Goal: Task Accomplishment & Management: Manage account settings

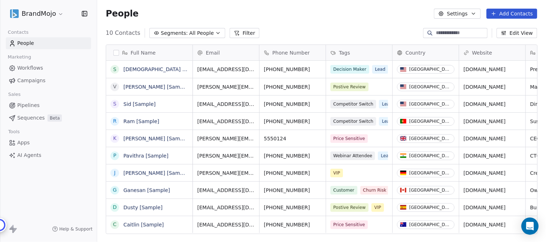
click at [59, 12] on html "BrandMojo Contacts People Marketing Workflows Campaigns Sales Pipelines Sequenc…" at bounding box center [273, 121] width 546 height 242
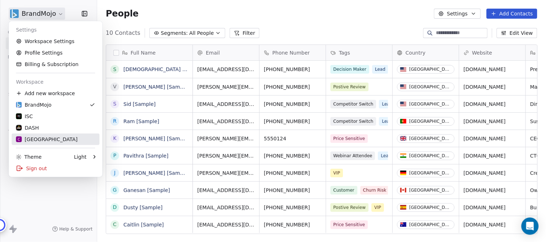
click at [46, 138] on div "C Chitrakoota School" at bounding box center [46, 139] width 61 height 7
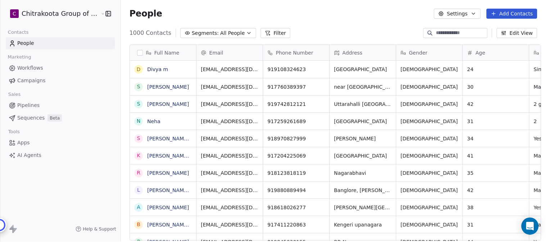
scroll to position [207, 423]
click at [246, 32] on icon "button" at bounding box center [249, 33] width 6 height 6
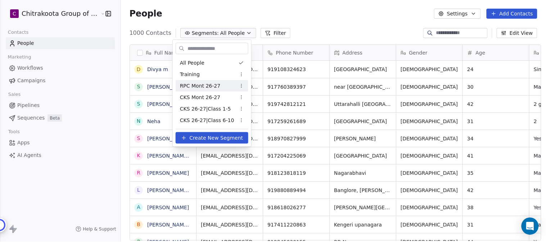
click at [209, 85] on span "RPC Mont 26-27" at bounding box center [200, 86] width 41 height 8
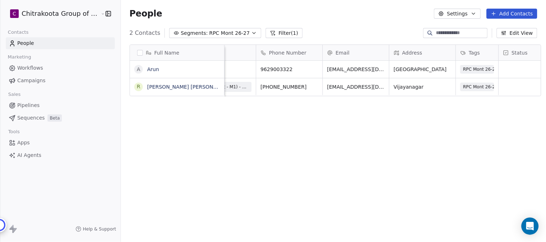
scroll to position [0, 0]
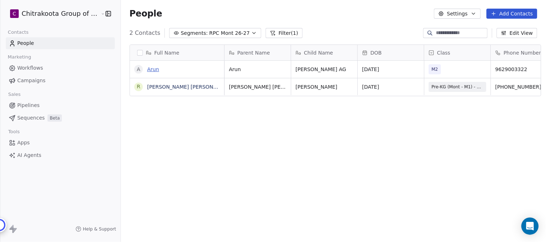
click at [152, 71] on link "Arun" at bounding box center [153, 70] width 12 height 6
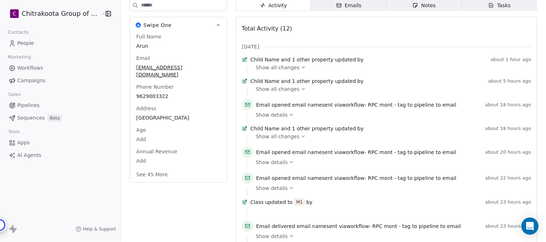
scroll to position [120, 0]
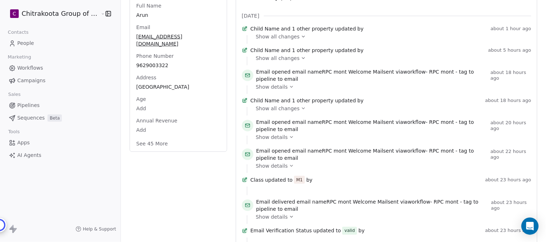
click at [139, 137] on button "See 45 More" at bounding box center [152, 143] width 40 height 13
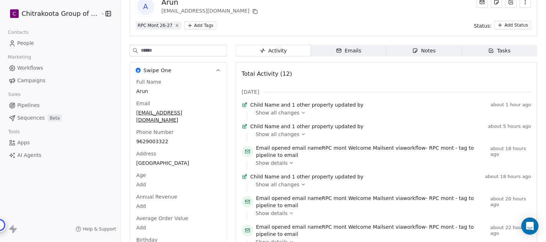
scroll to position [0, 0]
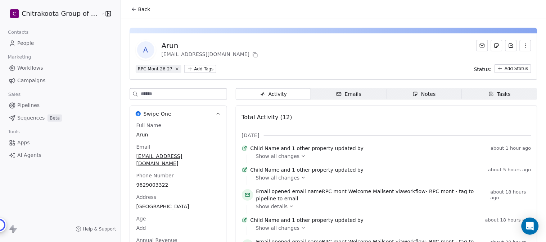
click at [138, 6] on span "Back" at bounding box center [144, 9] width 12 height 7
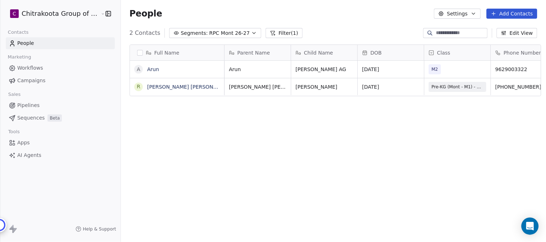
scroll to position [207, 423]
click at [234, 33] on span "RPC Mont 26-27" at bounding box center [229, 33] width 41 height 8
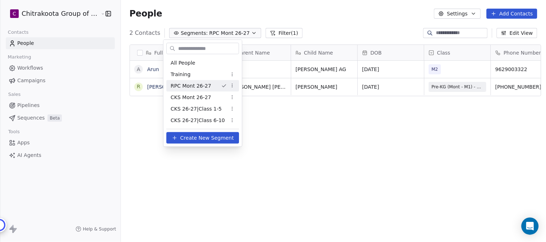
click at [232, 86] on html "C Chitrakoota Group of Institutions Contacts People Marketing Workflows Campaig…" at bounding box center [273, 121] width 546 height 242
click at [240, 97] on div "Edit" at bounding box center [255, 100] width 49 height 12
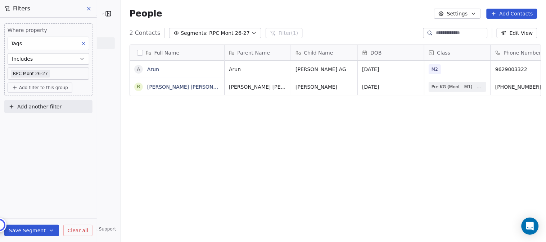
click at [88, 8] on icon at bounding box center [88, 8] width 3 height 3
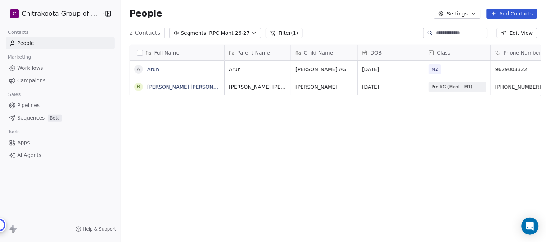
click at [35, 67] on span "Workflows" at bounding box center [30, 68] width 26 height 8
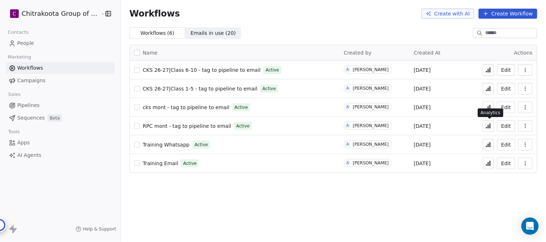
click at [488, 128] on icon at bounding box center [488, 126] width 1 height 3
click at [181, 127] on span "RPC mont - tag to pipeline to email" at bounding box center [187, 126] width 88 height 6
click at [204, 108] on span "cks mont - tag to pipeline to email" at bounding box center [186, 108] width 87 height 6
click at [54, 15] on html "C Chitrakoota Group of Institutions Contacts People Marketing Workflows Campaig…" at bounding box center [273, 121] width 546 height 242
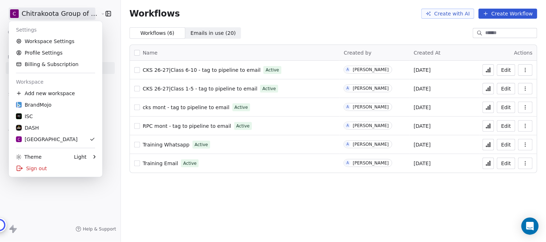
click at [153, 201] on html "C Chitrakoota Group of Institutions Contacts People Marketing Workflows Campaig…" at bounding box center [273, 121] width 546 height 242
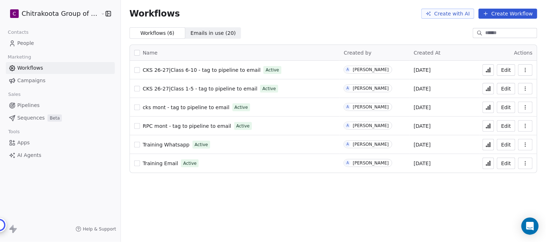
click at [57, 14] on html "C Chitrakoota Group of Institutions Contacts People Marketing Workflows Campaig…" at bounding box center [273, 121] width 546 height 242
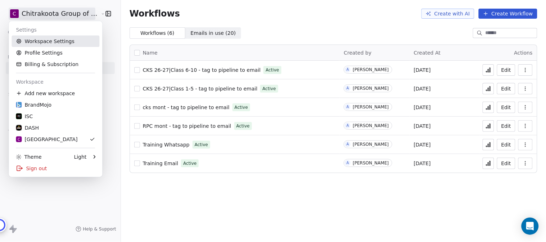
click at [45, 44] on link "Workspace Settings" at bounding box center [56, 42] width 88 height 12
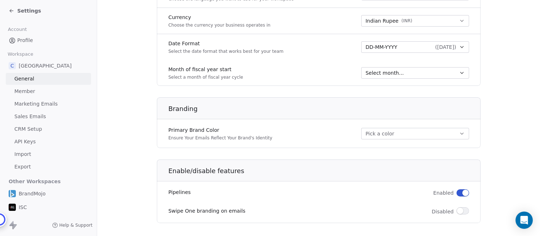
scroll to position [374, 0]
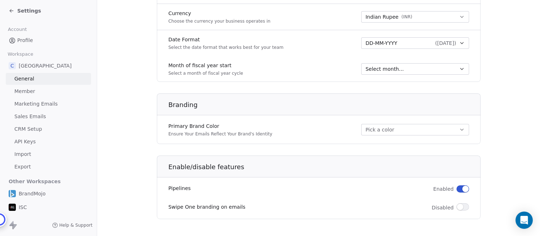
click at [30, 130] on span "CRM Setup" at bounding box center [28, 129] width 28 height 8
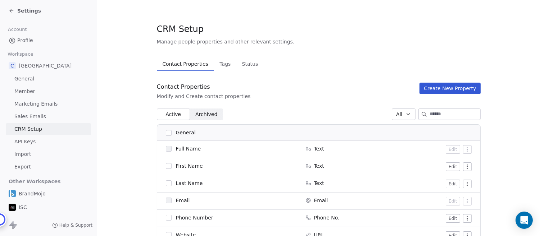
click at [222, 63] on span "Tags" at bounding box center [224, 64] width 17 height 10
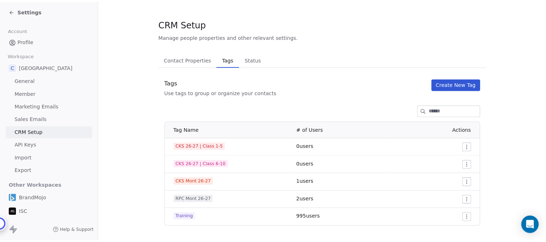
scroll to position [8, 0]
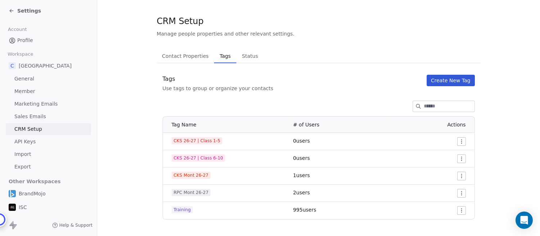
click at [31, 10] on span "Settings" at bounding box center [29, 10] width 24 height 7
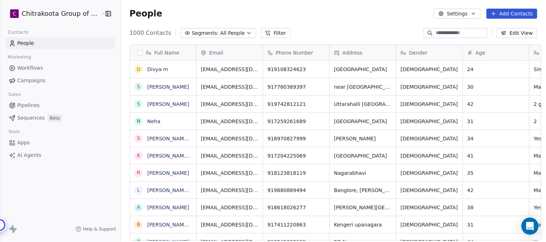
scroll to position [207, 423]
click at [37, 67] on span "Workflows" at bounding box center [30, 68] width 26 height 8
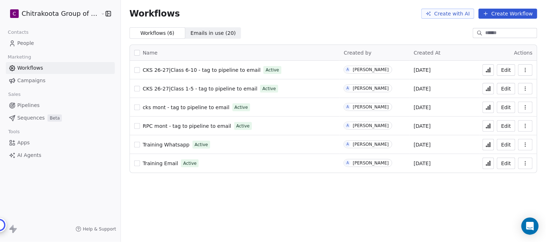
click at [31, 44] on span "People" at bounding box center [25, 44] width 17 height 8
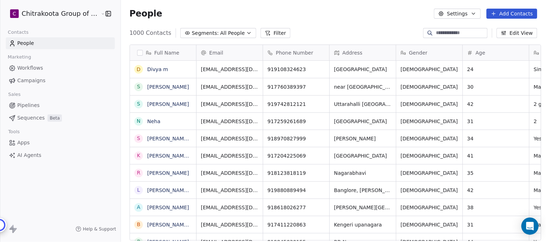
scroll to position [207, 423]
click at [246, 35] on icon "button" at bounding box center [249, 33] width 6 height 6
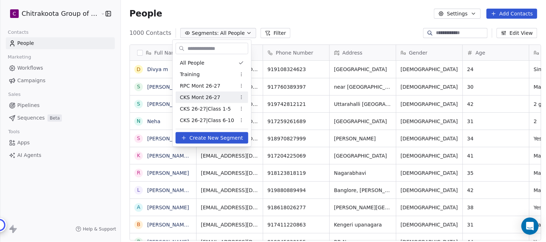
click at [204, 99] on span "CKS Mont 26-27" at bounding box center [200, 98] width 40 height 8
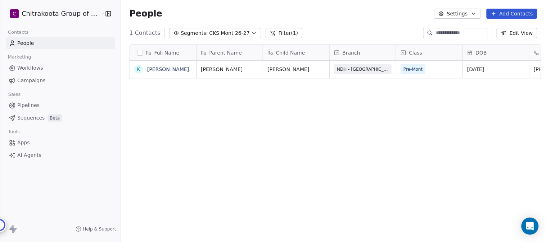
click at [34, 67] on span "Workflows" at bounding box center [30, 68] width 26 height 8
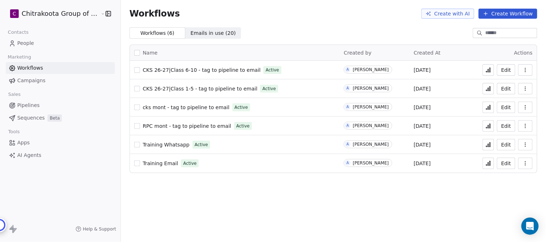
click at [41, 16] on html "C Chitrakoota Group of Institutions Contacts People Marketing Workflows Campaig…" at bounding box center [273, 121] width 546 height 242
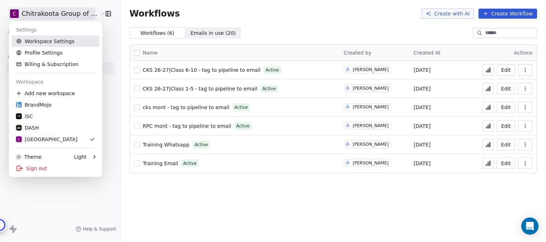
click at [57, 37] on link "Workspace Settings" at bounding box center [56, 42] width 88 height 12
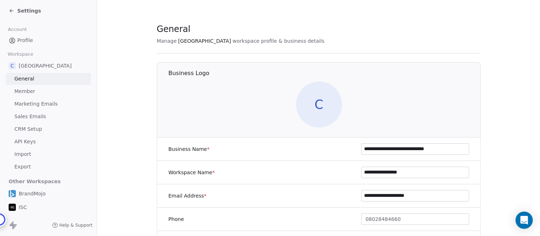
click at [24, 142] on span "API Keys" at bounding box center [24, 142] width 21 height 8
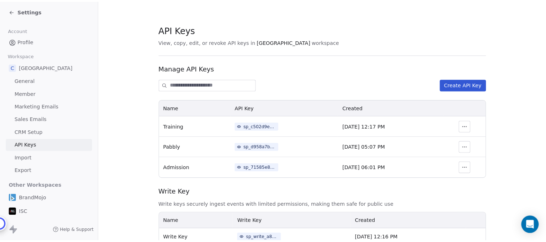
scroll to position [22, 0]
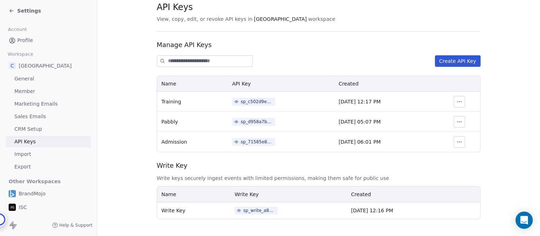
click at [250, 142] on div "sp_71585e8850c34a9a94f419766d520051" at bounding box center [257, 142] width 32 height 6
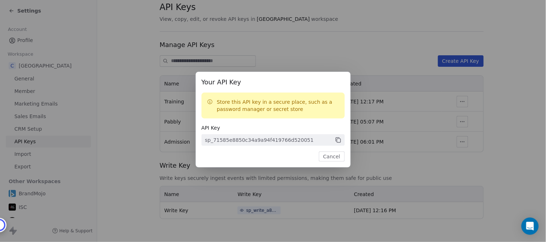
click at [338, 141] on icon at bounding box center [338, 140] width 6 height 6
click at [332, 158] on button "Cancel" at bounding box center [332, 157] width 26 height 10
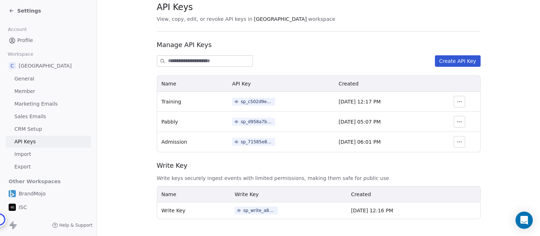
click at [24, 12] on span "Settings" at bounding box center [29, 10] width 24 height 7
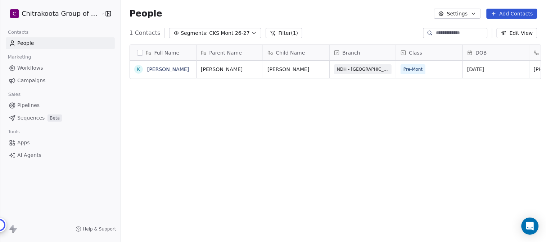
scroll to position [207, 423]
click at [251, 35] on icon "button" at bounding box center [254, 33] width 6 height 6
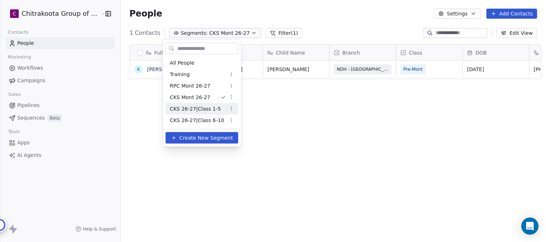
click at [206, 109] on span "CKS 26-27|Class 1-5" at bounding box center [195, 109] width 51 height 8
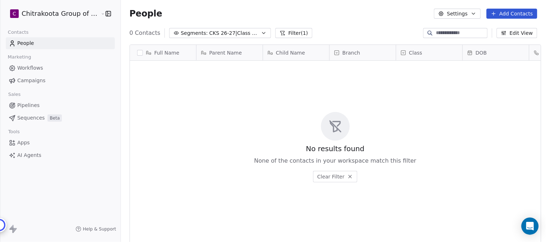
click at [261, 33] on icon "button" at bounding box center [264, 33] width 6 height 6
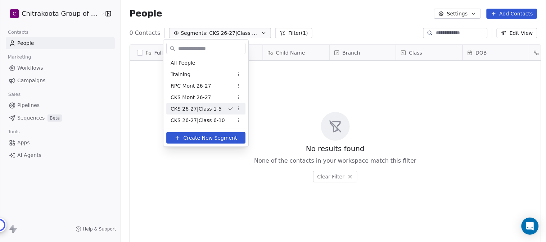
click at [232, 110] on html "C Chitrakoota Group of Institutions Contacts People Marketing Workflows Campaig…" at bounding box center [273, 121] width 546 height 242
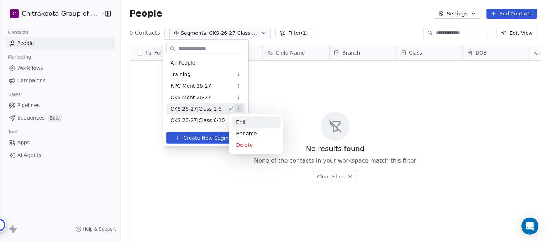
click at [242, 122] on div "Edit" at bounding box center [256, 123] width 49 height 12
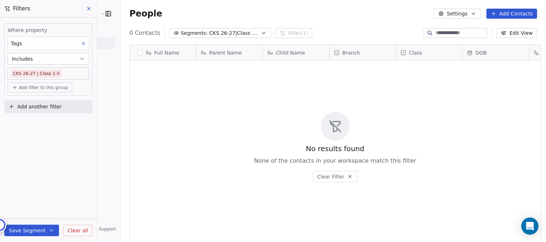
click at [88, 9] on icon at bounding box center [89, 9] width 6 height 6
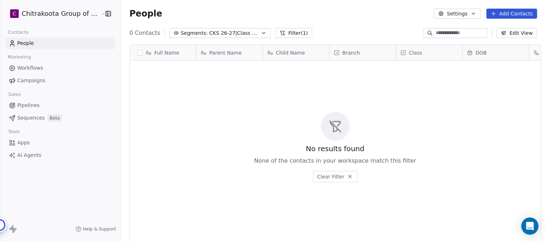
click at [73, 14] on html "C Chitrakoota Group of Institutions Contacts People Marketing Workflows Campaig…" at bounding box center [273, 121] width 546 height 242
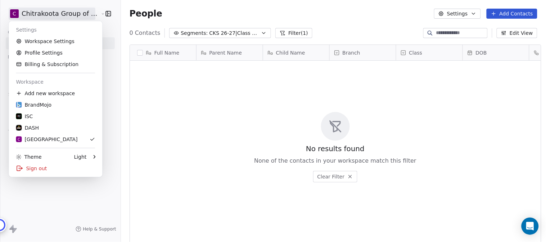
click at [246, 33] on html "C Chitrakoota Group of Institutions Contacts People Marketing Workflows Campaig…" at bounding box center [273, 121] width 546 height 242
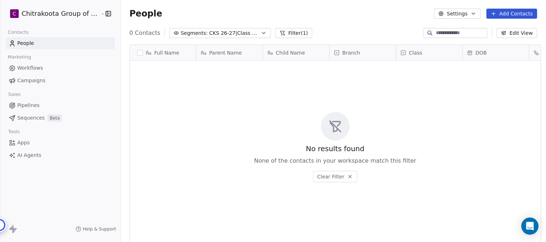
click at [239, 33] on span "CKS 26-27|Class 1-5" at bounding box center [234, 33] width 50 height 8
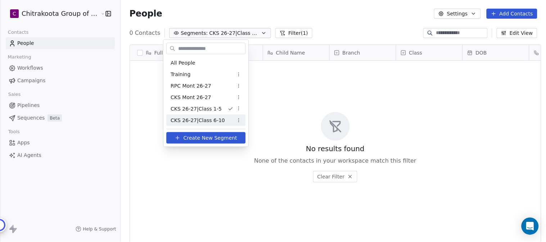
click at [200, 122] on span "CKS 26-27|Class 6-10" at bounding box center [197, 121] width 54 height 8
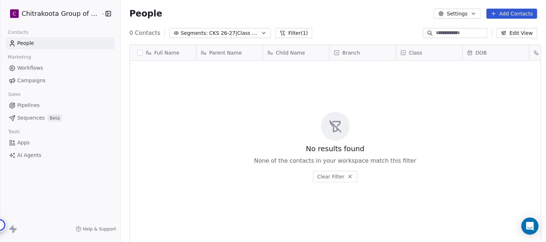
click at [261, 33] on icon "button" at bounding box center [264, 33] width 6 height 6
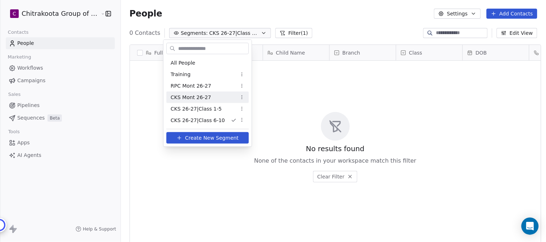
click at [201, 98] on span "CKS Mont 26-27" at bounding box center [190, 98] width 40 height 8
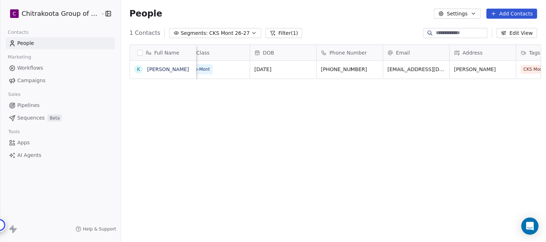
scroll to position [0, 0]
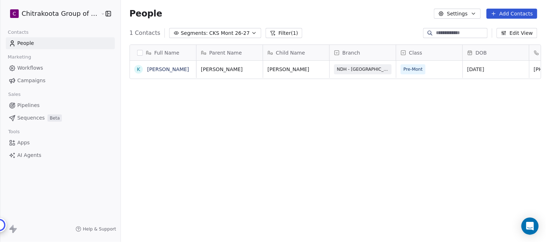
click at [251, 32] on icon "button" at bounding box center [254, 33] width 6 height 6
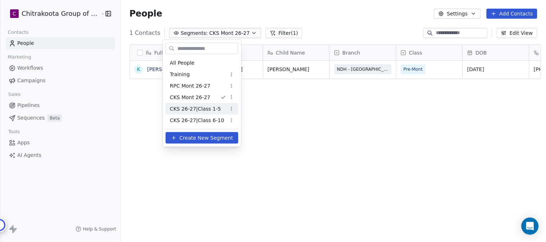
click at [193, 109] on span "CKS 26-27|Class 1-5" at bounding box center [195, 109] width 51 height 8
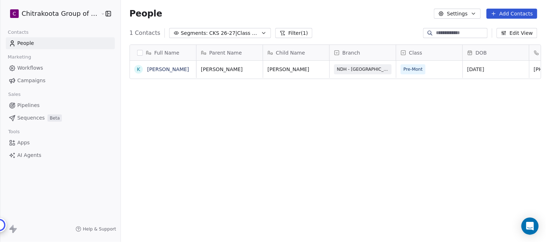
click at [295, 139] on div "Full Name K Kiran N Parent Name Child Name Branch Class DOB Phone Number Email …" at bounding box center [333, 145] width 425 height 213
click at [261, 35] on icon "button" at bounding box center [264, 33] width 6 height 6
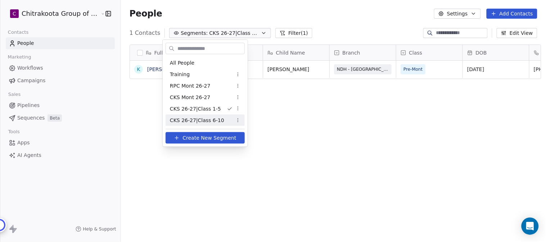
click at [198, 120] on span "CKS 26-27|Class 6-10" at bounding box center [197, 121] width 54 height 8
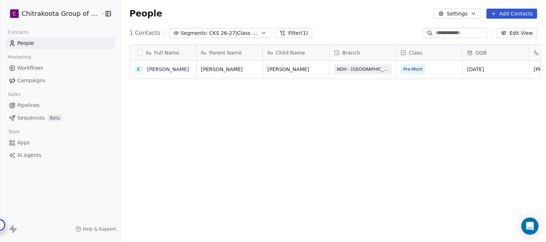
scroll to position [207, 423]
click at [262, 33] on icon "button" at bounding box center [263, 32] width 3 height 1
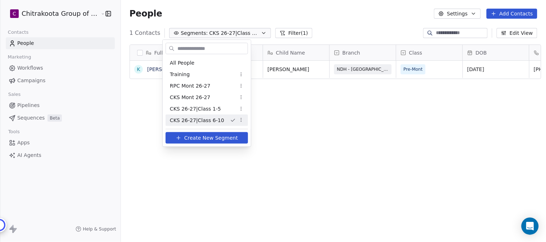
click at [350, 19] on html "C Chitrakoota Group of Institutions Contacts People Marketing Workflows Campaig…" at bounding box center [273, 121] width 546 height 242
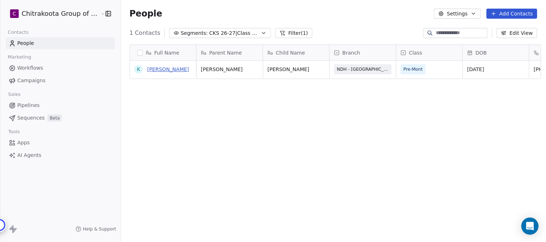
click at [151, 71] on link "Kiran N" at bounding box center [168, 70] width 42 height 6
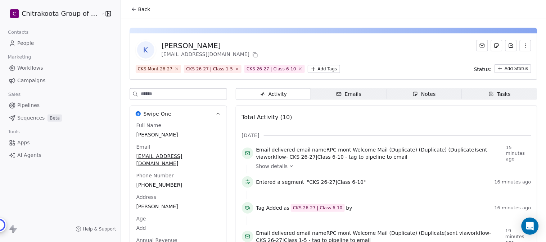
click at [522, 45] on icon "button" at bounding box center [525, 46] width 6 height 6
click at [506, 63] on div "Delete" at bounding box center [515, 62] width 48 height 12
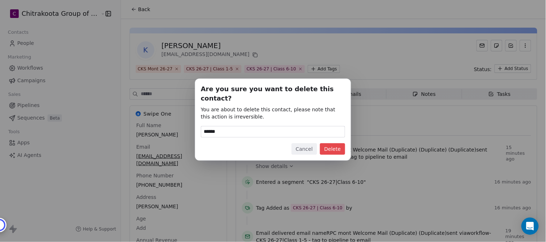
type input "******"
click at [335, 145] on button "Delete" at bounding box center [332, 149] width 25 height 12
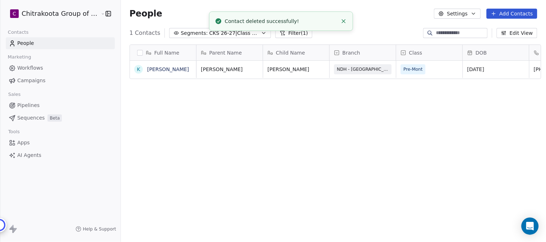
scroll to position [207, 423]
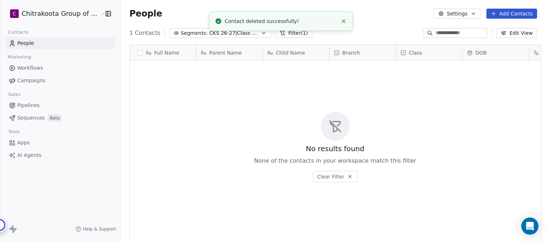
click at [247, 34] on span "CKS 26-27|Class 6-10" at bounding box center [234, 33] width 50 height 8
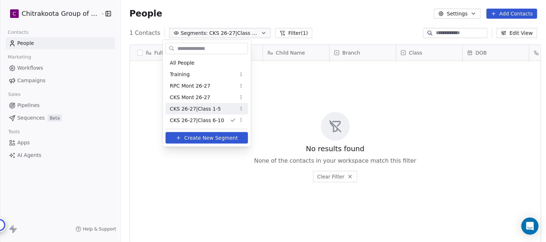
click at [199, 109] on span "CKS 26-27|Class 1-5" at bounding box center [195, 109] width 51 height 8
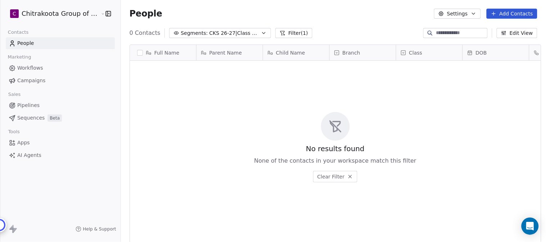
click at [261, 34] on icon "button" at bounding box center [264, 33] width 6 height 6
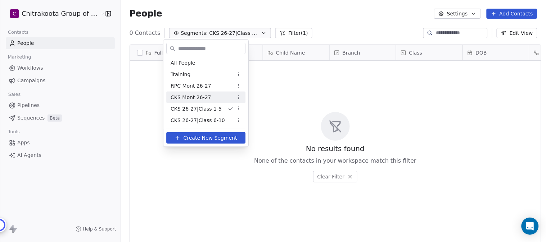
click at [186, 97] on span "CKS Mont 26-27" at bounding box center [190, 98] width 40 height 8
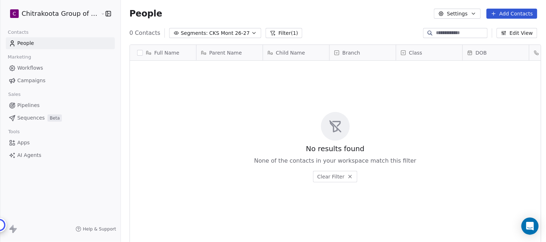
click at [239, 34] on button "Segments: CKS Mont 26-27" at bounding box center [215, 33] width 92 height 10
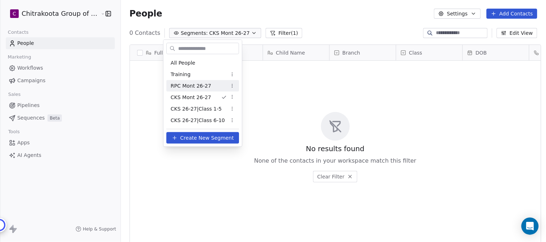
click at [199, 86] on span "RPC Mont 26-27" at bounding box center [190, 86] width 41 height 8
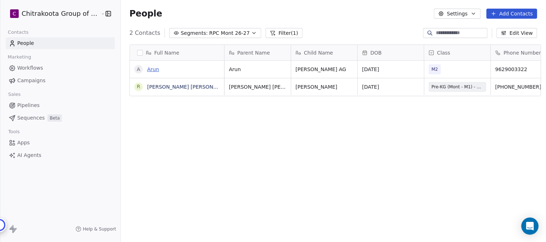
click at [149, 70] on link "Arun" at bounding box center [153, 70] width 12 height 6
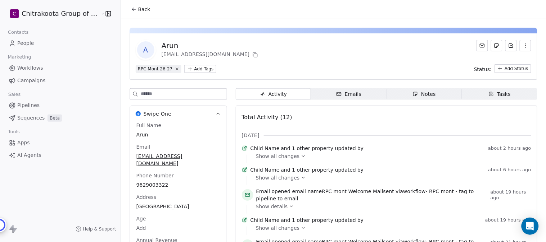
click at [522, 46] on button "button" at bounding box center [525, 46] width 12 height 12
click at [510, 62] on div "Delete" at bounding box center [515, 62] width 48 height 12
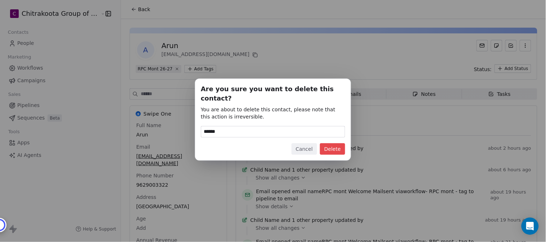
type input "******"
click at [332, 143] on button "Delete" at bounding box center [332, 149] width 25 height 12
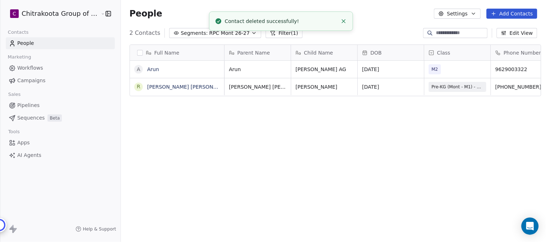
scroll to position [207, 423]
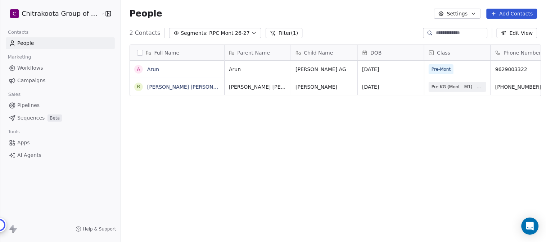
click at [252, 33] on icon "button" at bounding box center [253, 32] width 3 height 1
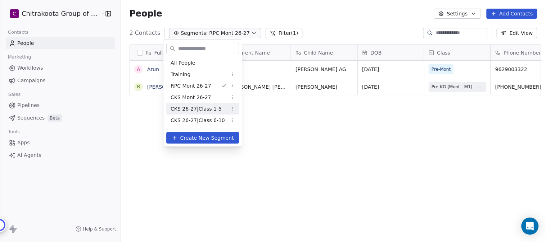
click at [207, 109] on span "CKS 26-27|Class 1-5" at bounding box center [195, 109] width 51 height 8
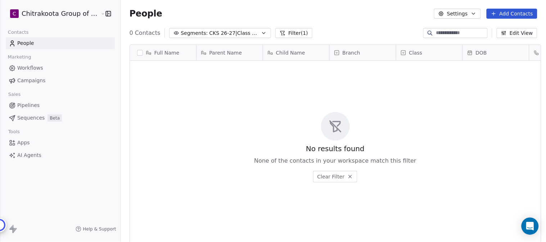
click at [245, 33] on span "CKS 26-27|Class 1-5" at bounding box center [234, 33] width 50 height 8
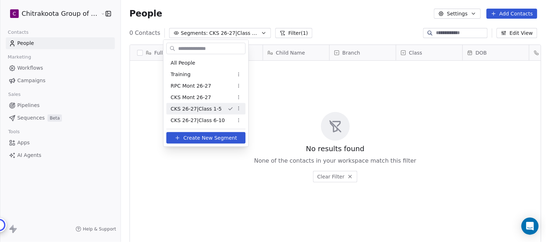
click at [334, 14] on html "C Chitrakoota Group of Institutions Contacts People Marketing Workflows Campaig…" at bounding box center [273, 121] width 546 height 242
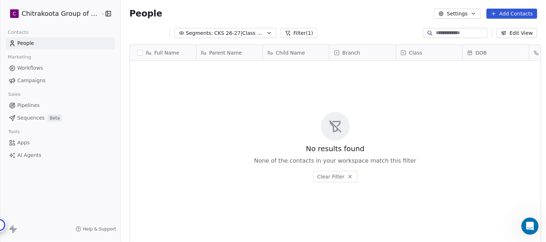
scroll to position [0, 0]
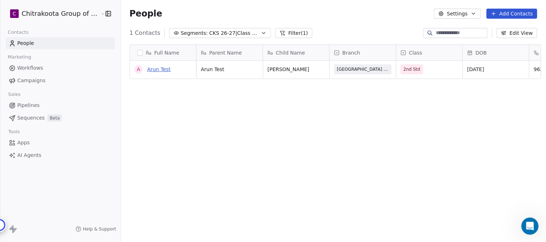
click at [157, 69] on link "Arun Test" at bounding box center [158, 70] width 23 height 6
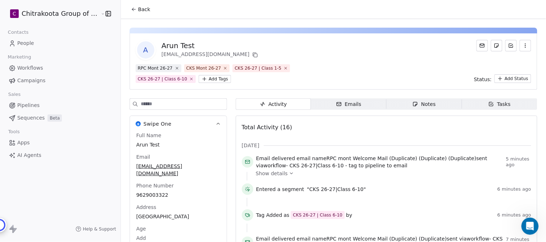
click at [522, 44] on icon "button" at bounding box center [525, 46] width 6 height 6
click at [505, 61] on div "Delete" at bounding box center [515, 62] width 48 height 12
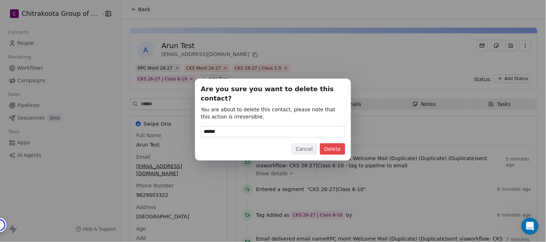
type input "******"
click at [333, 144] on button "Delete" at bounding box center [332, 149] width 25 height 12
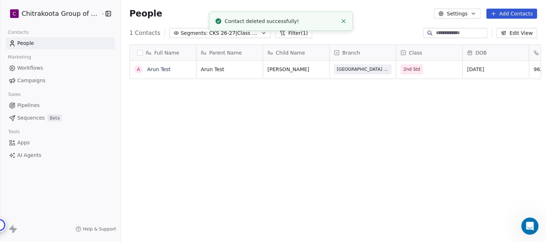
scroll to position [207, 423]
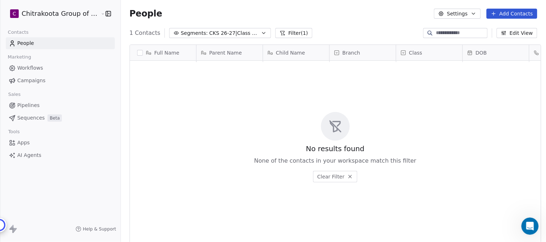
click at [261, 31] on icon "button" at bounding box center [264, 33] width 6 height 6
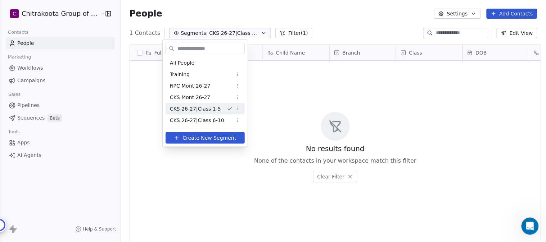
click at [339, 27] on html "C Chitrakoota Group of Institutions Contacts People Marketing Workflows Campaig…" at bounding box center [273, 121] width 546 height 242
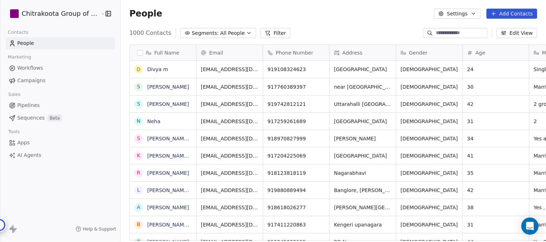
click at [473, 14] on icon "button" at bounding box center [473, 14] width 6 height 6
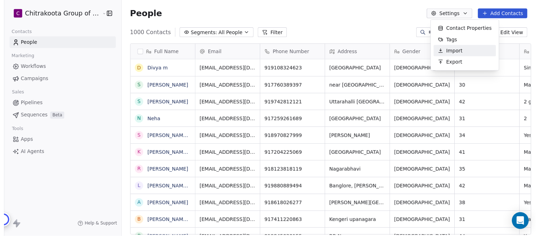
scroll to position [207, 423]
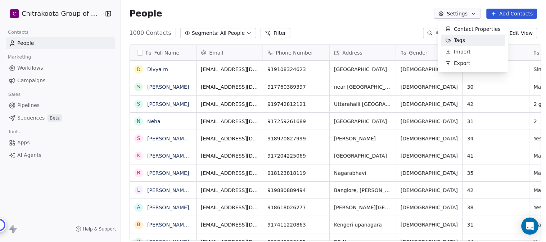
click at [455, 40] on span "Tags" at bounding box center [459, 41] width 11 height 8
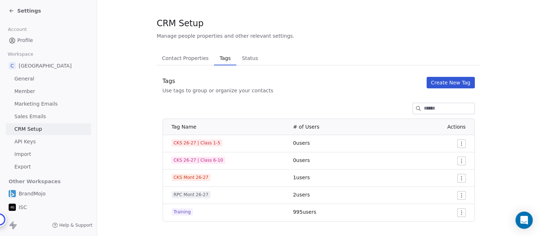
scroll to position [8, 0]
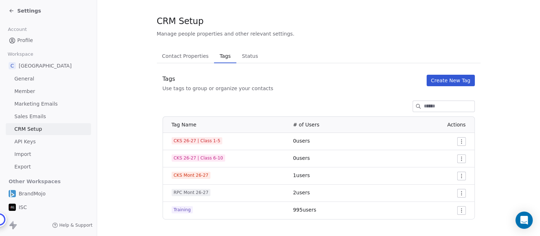
click at [461, 142] on html "Settings Account Profile Workspace C Chitrakoota School General Member Marketin…" at bounding box center [270, 118] width 540 height 236
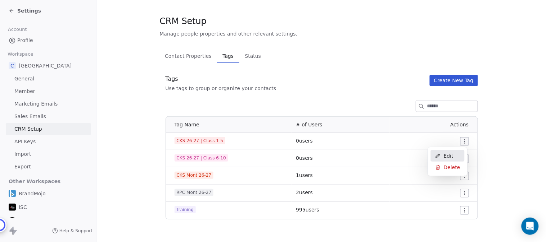
click at [449, 156] on span "Edit" at bounding box center [448, 155] width 10 height 7
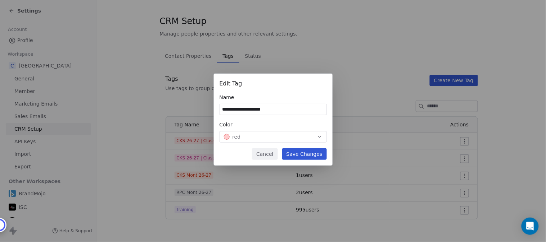
click at [267, 156] on button "Cancel" at bounding box center [265, 155] width 26 height 12
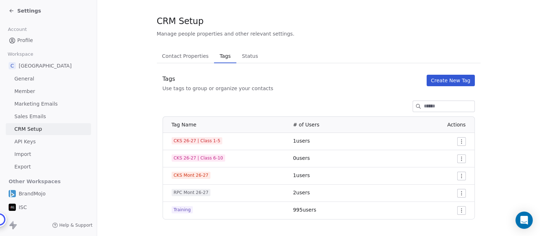
scroll to position [8, 0]
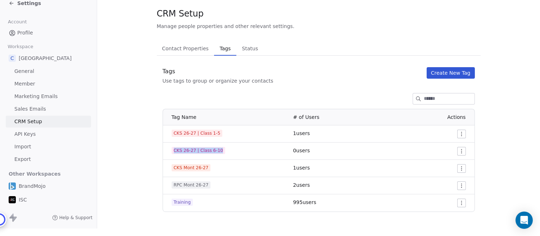
drag, startPoint x: 173, startPoint y: 150, endPoint x: 221, endPoint y: 152, distance: 47.5
click at [221, 152] on div "CKS 26-27 | Class 6-10" at bounding box center [228, 150] width 113 height 7
copy span "CKS 26-27 | Class 6-10"
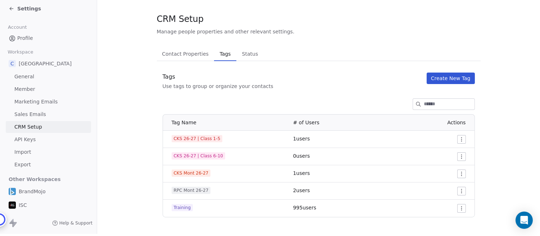
click at [128, 123] on section "CRM Setup Manage people properties and other relevant settings. Contact Propert…" at bounding box center [318, 115] width 443 height 251
click at [190, 153] on span "CKS 26-27 | Class 6-10" at bounding box center [199, 155] width 54 height 7
click at [24, 136] on span "API Keys" at bounding box center [24, 140] width 21 height 8
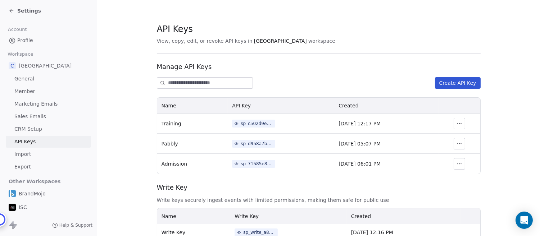
click at [34, 129] on span "CRM Setup" at bounding box center [28, 129] width 28 height 8
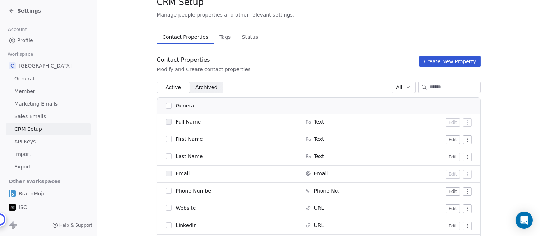
scroll to position [40, 0]
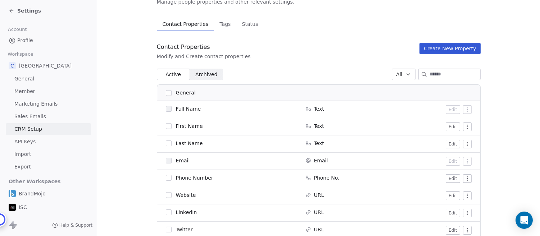
click at [224, 24] on span "Tags" at bounding box center [224, 24] width 17 height 10
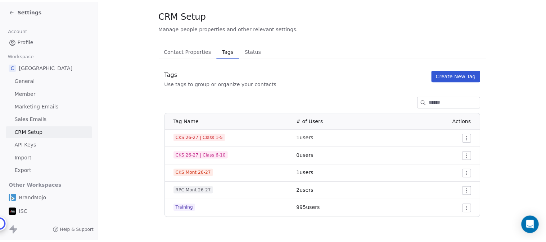
scroll to position [8, 0]
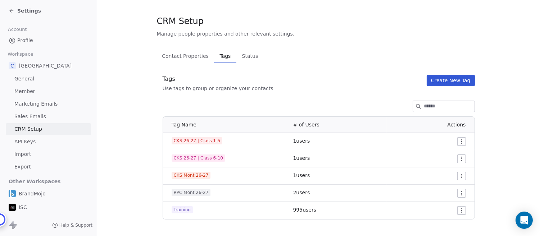
click at [31, 12] on span "Settings" at bounding box center [29, 10] width 24 height 7
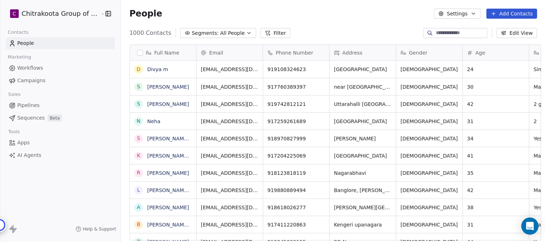
scroll to position [207, 423]
click at [35, 68] on span "Workflows" at bounding box center [30, 68] width 26 height 8
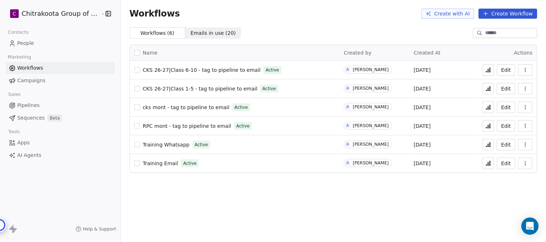
click at [207, 89] on span "CKS 26-27|Class 1-5 - tag to pipeline to email" at bounding box center [200, 89] width 115 height 6
click at [213, 69] on span "CKS 26-27|Class 6-10 - tag to pipeline to email" at bounding box center [202, 70] width 118 height 6
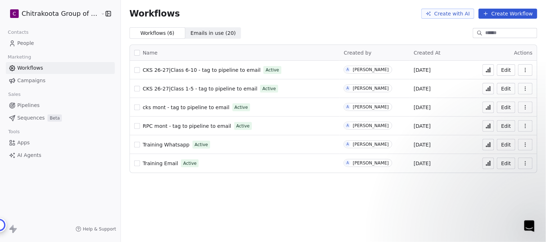
scroll to position [277, 0]
paste textarea "**********"
click at [90, 14] on html "C Chitrakoota Group of Institutions Contacts People Marketing Workflows Campaig…" at bounding box center [273, 148] width 546 height 297
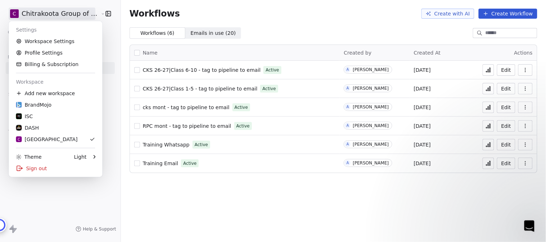
type textarea "**********"
click at [113, 20] on html "C Chitrakoota Group of Institutions Contacts People Marketing Workflows Campaig…" at bounding box center [273, 148] width 546 height 297
click at [95, 12] on html "C Chitrakoota Group of Institutions Contacts People Marketing Workflows Campaig…" at bounding box center [273, 148] width 546 height 297
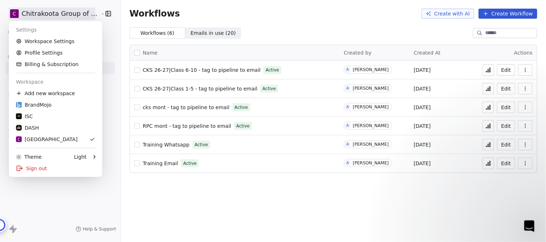
click at [115, 115] on html "C Chitrakoota Group of Institutions Contacts People Marketing Workflows Campaig…" at bounding box center [273, 148] width 546 height 297
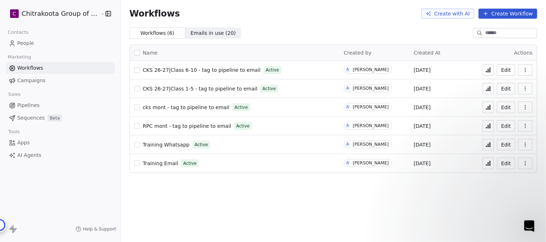
click at [58, 13] on html "C Chitrakoota Group of Institutions Contacts People Marketing Workflows Campaig…" at bounding box center [273, 148] width 546 height 297
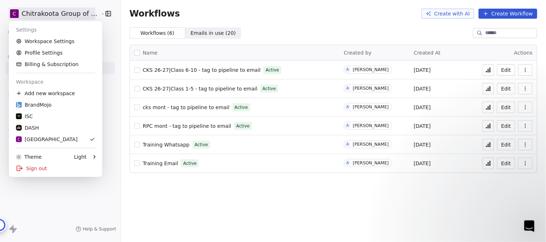
click at [119, 119] on html "C Chitrakoota Group of Institutions Contacts People Marketing Workflows Campaig…" at bounding box center [273, 148] width 546 height 297
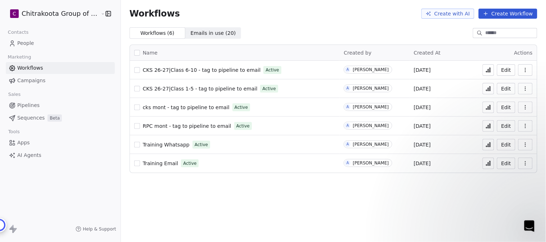
click at [22, 143] on span "Apps" at bounding box center [23, 143] width 13 height 8
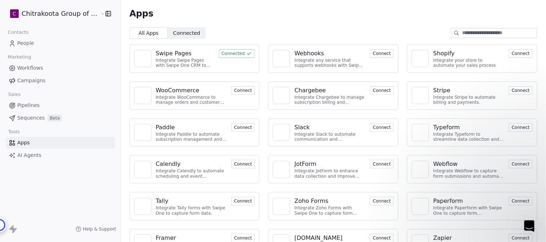
click at [174, 53] on div "Swipe Pages" at bounding box center [174, 53] width 36 height 9
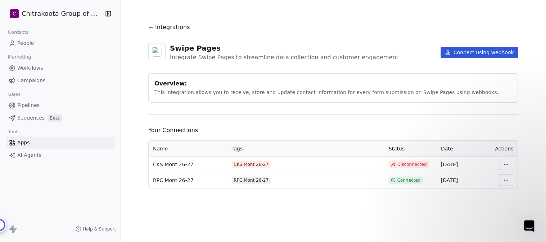
click at [531, 231] on div "Close Intercom Messenger" at bounding box center [528, 235] width 12 height 9
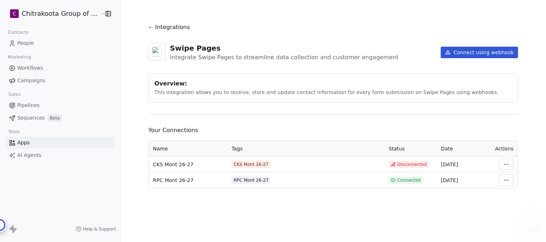
scroll to position [372, 0]
